Goal: Task Accomplishment & Management: Manage account settings

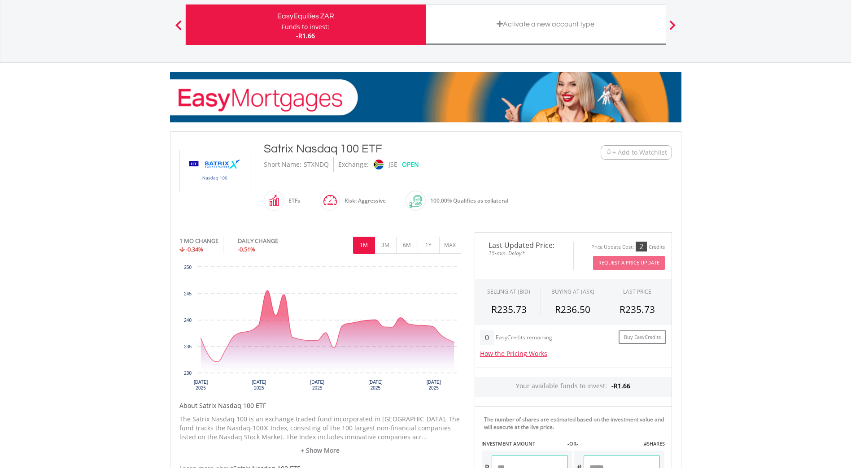
scroll to position [65, 0]
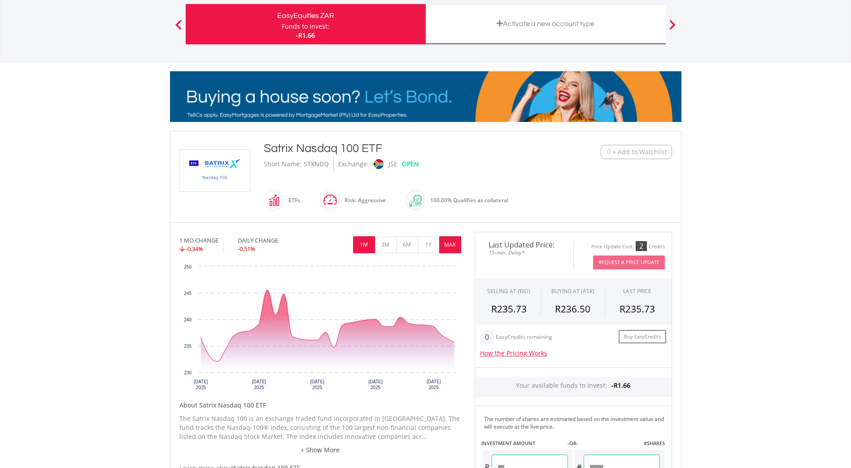
click at [447, 245] on button "MAX" at bounding box center [450, 244] width 22 height 17
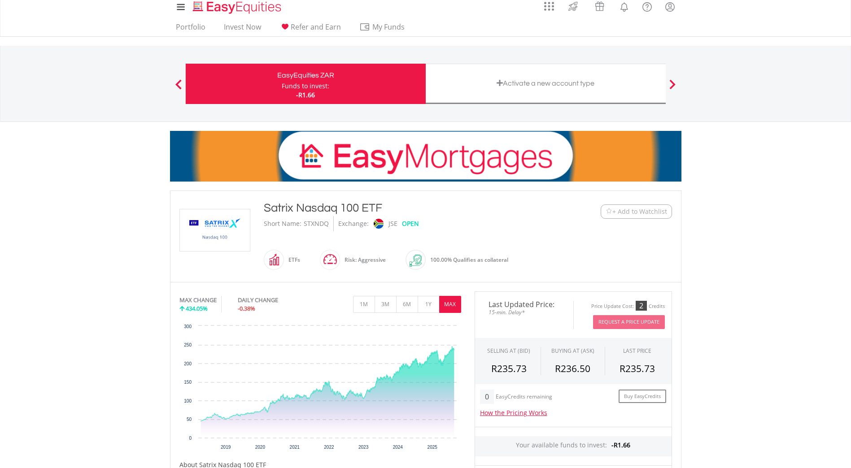
scroll to position [0, 0]
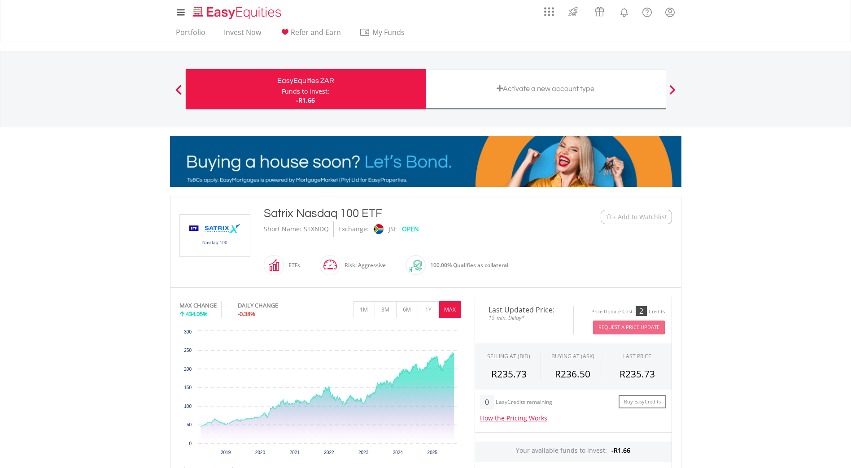
click at [311, 96] on span "-R1.66" at bounding box center [305, 100] width 19 height 9
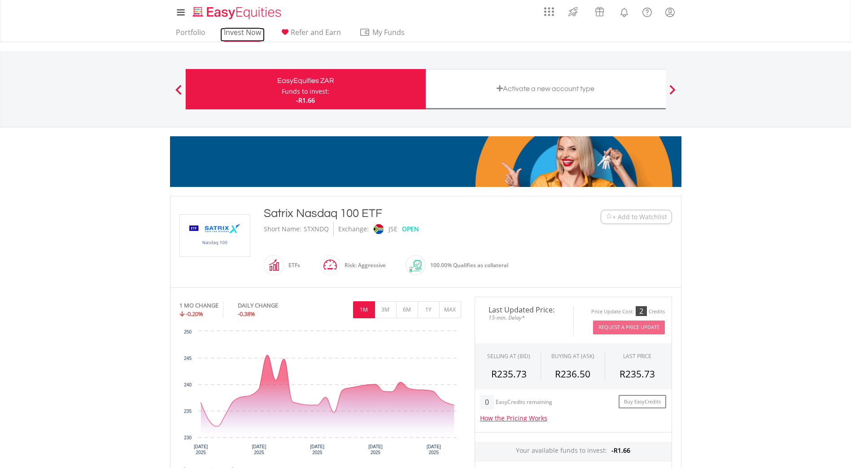
click at [240, 35] on link "Invest Now" at bounding box center [242, 35] width 44 height 14
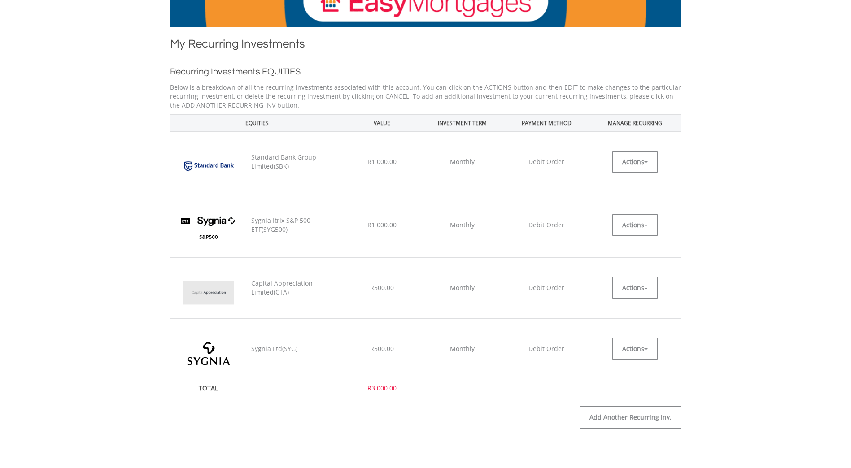
scroll to position [161, 0]
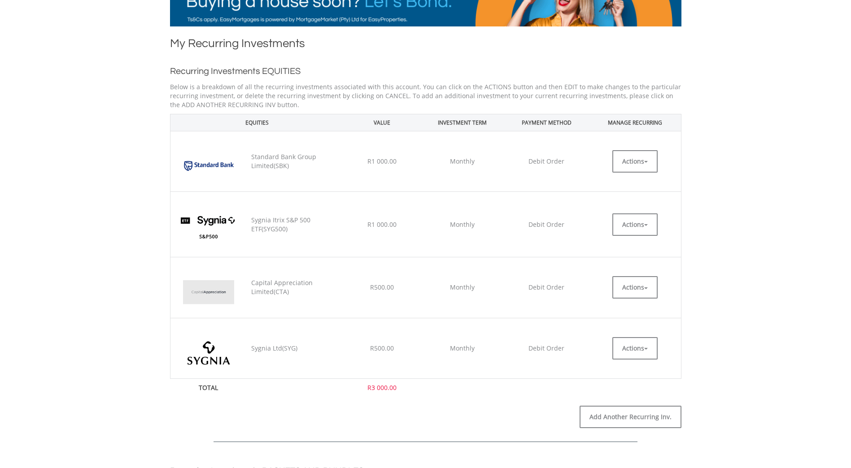
click at [79, 228] on body "My Investments Invest Now New Listings Sell My Recurring Investments Pending Or…" at bounding box center [425, 469] width 851 height 1260
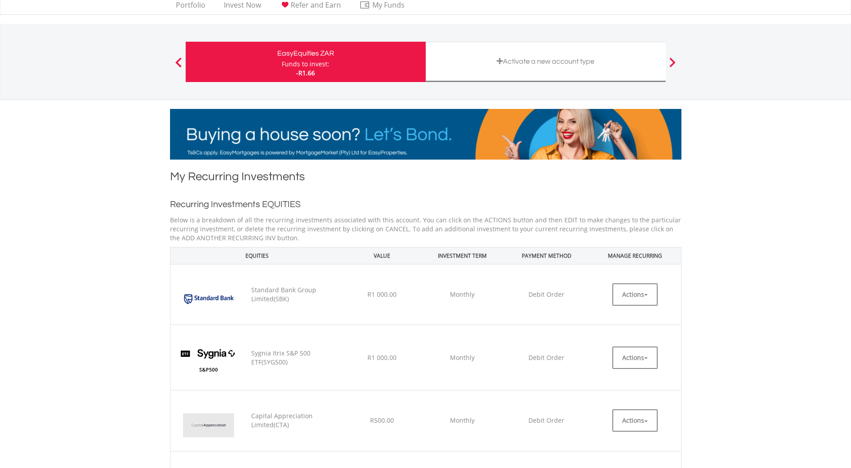
scroll to position [0, 0]
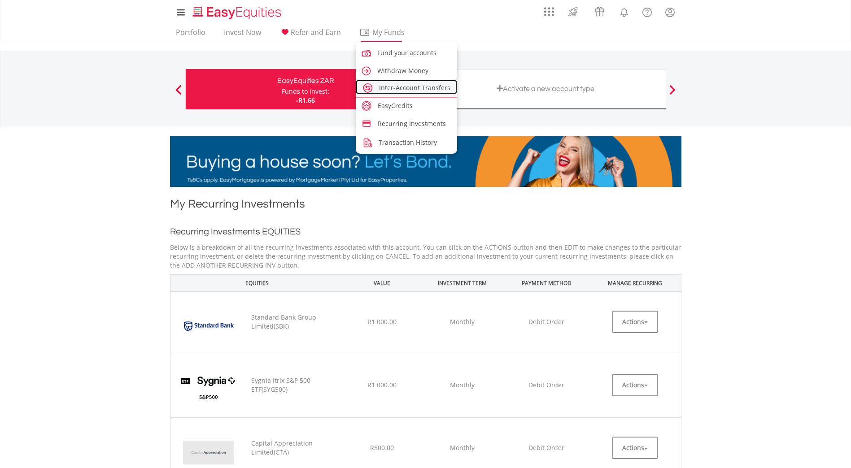
click at [404, 88] on span "Inter-Account Transfers" at bounding box center [414, 87] width 71 height 9
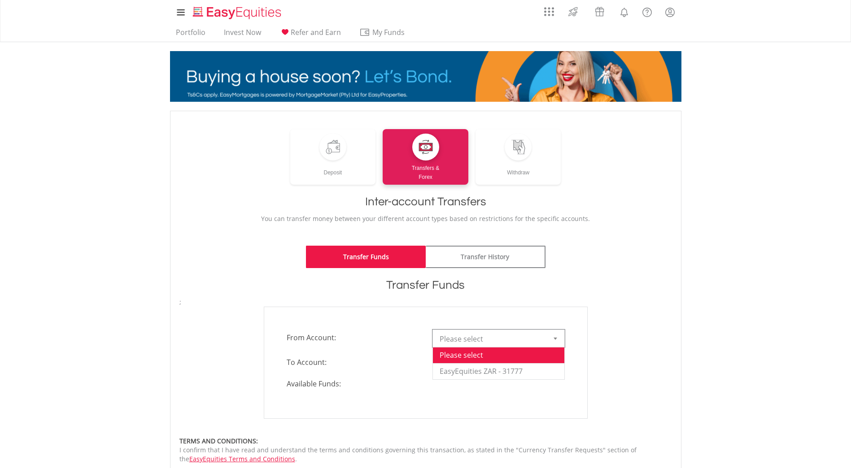
click at [564, 341] on div at bounding box center [556, 338] width 18 height 17
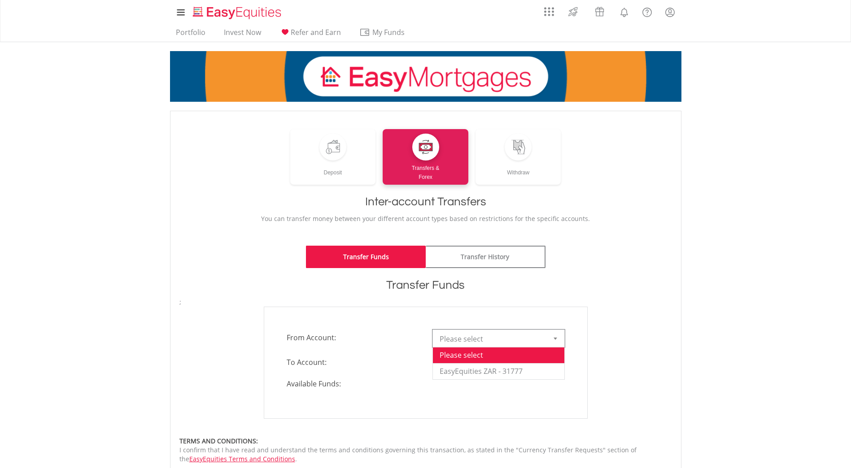
click at [523, 395] on div "**********" at bounding box center [426, 363] width 324 height 112
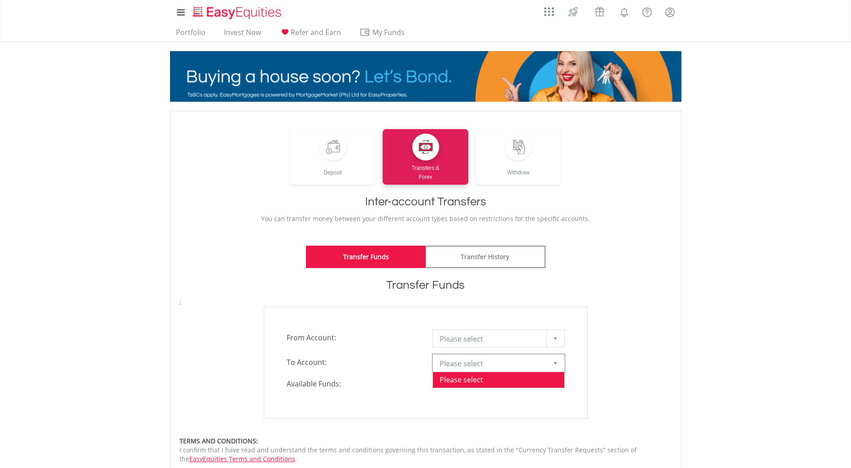
click at [559, 361] on div at bounding box center [556, 363] width 18 height 17
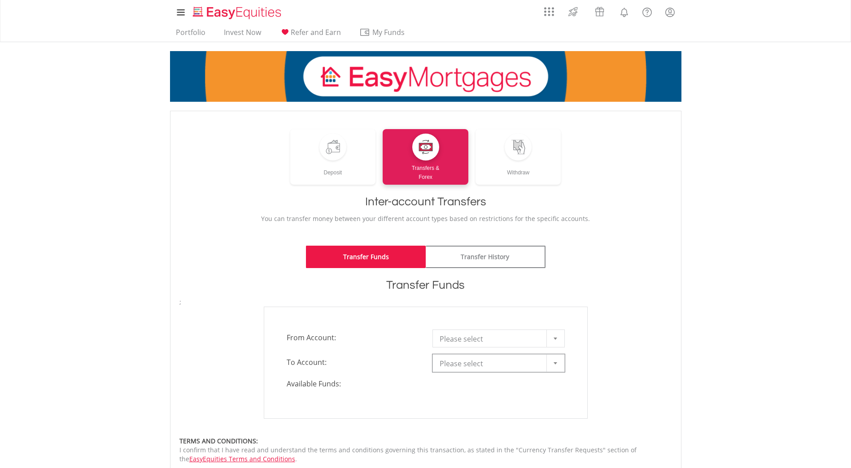
click at [559, 361] on div at bounding box center [556, 363] width 18 height 17
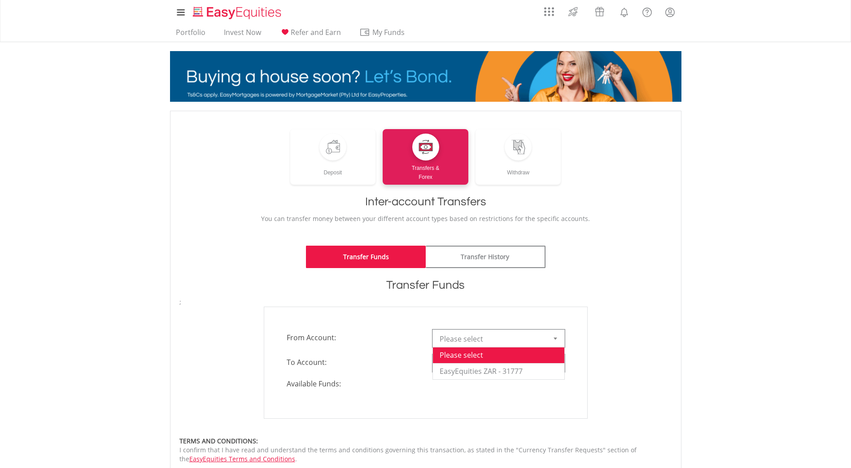
click at [556, 339] on b at bounding box center [556, 339] width 4 height 2
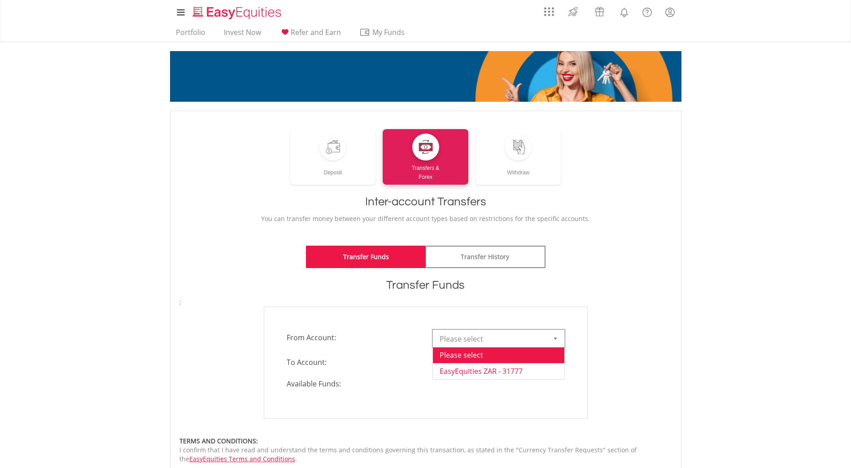
click at [536, 372] on li "EasyEquities ZAR - 31777" at bounding box center [498, 371] width 131 height 16
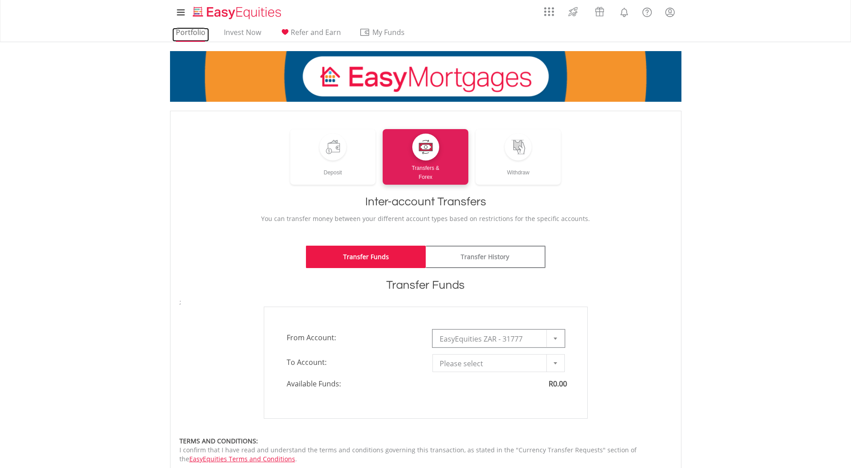
click at [196, 33] on link "Portfolio" at bounding box center [190, 35] width 37 height 14
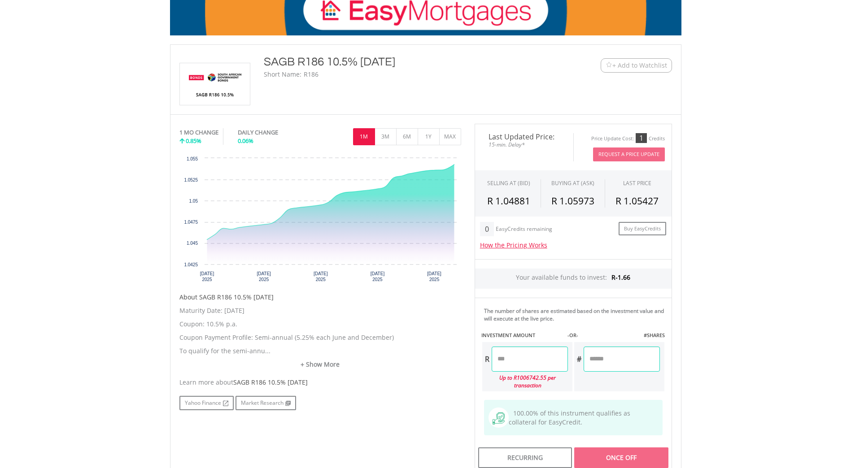
scroll to position [143, 0]
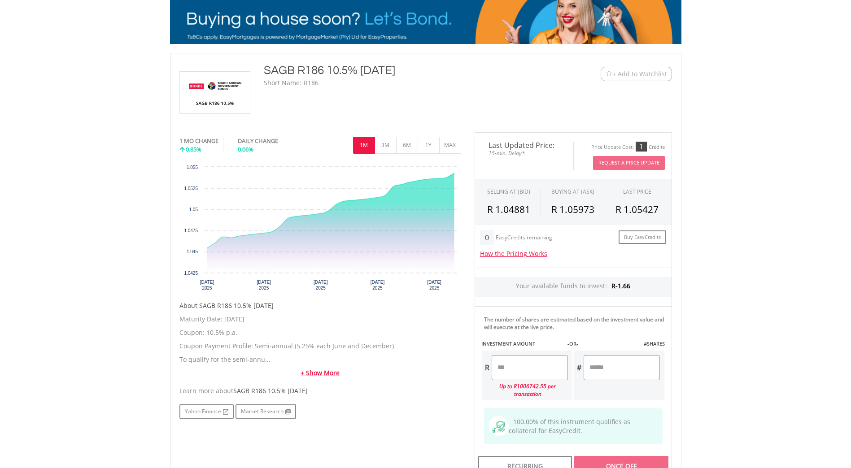
click at [313, 372] on link "+ Show More" at bounding box center [321, 373] width 282 height 9
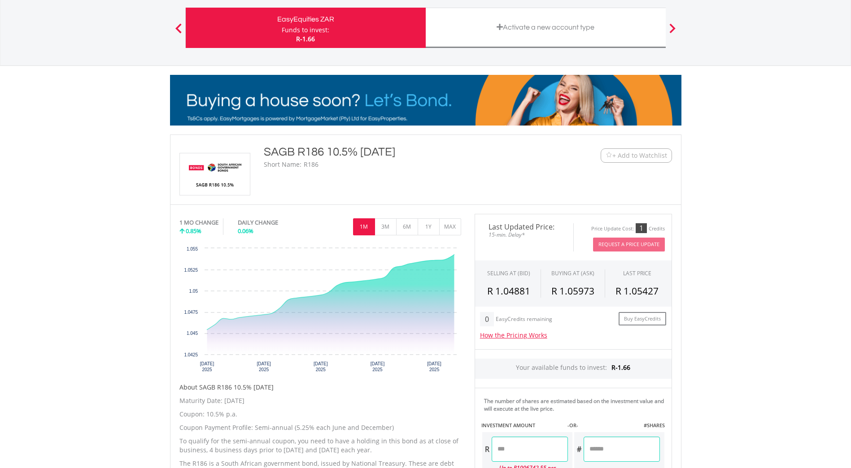
scroll to position [61, 0]
